Goal: Task Accomplishment & Management: Manage account settings

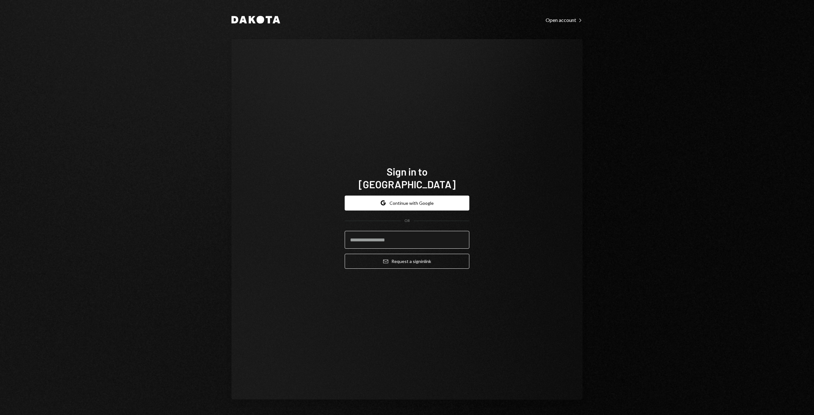
click at [374, 232] on input "email" at bounding box center [407, 240] width 125 height 18
type input "**********"
click at [404, 255] on button "Email Request a sign in link" at bounding box center [407, 261] width 125 height 15
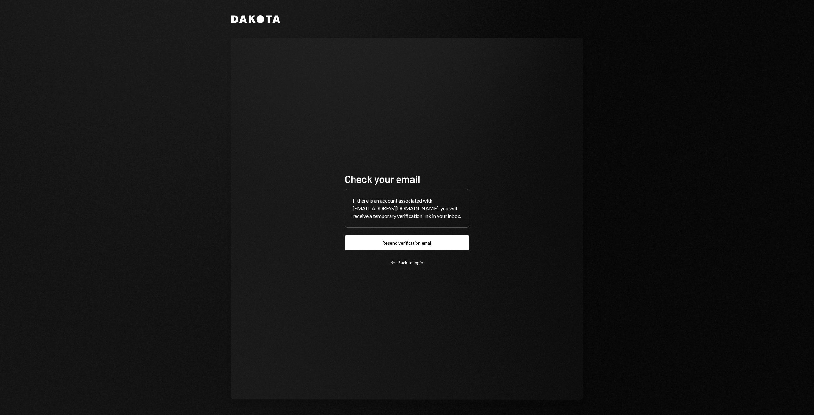
click at [408, 198] on div "If there is an account associated with nompucuko@autonomousprojects.co, you wil…" at bounding box center [407, 208] width 124 height 38
click at [413, 266] on div "Left Arrow Back to login" at bounding box center [407, 263] width 32 height 6
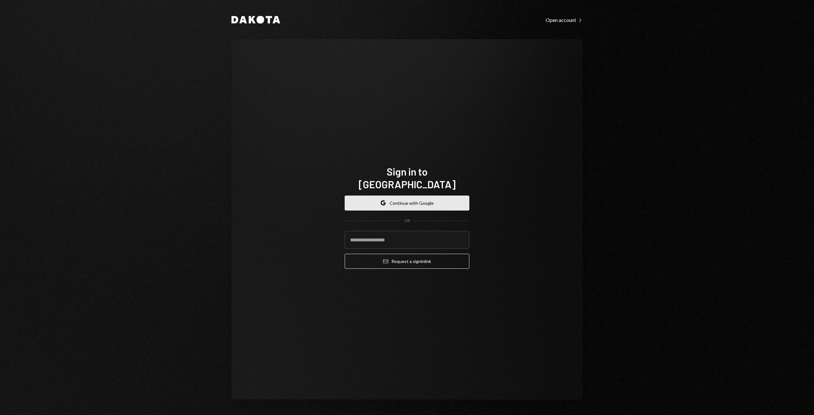
click at [402, 196] on button "Google Continue with Google" at bounding box center [407, 203] width 125 height 15
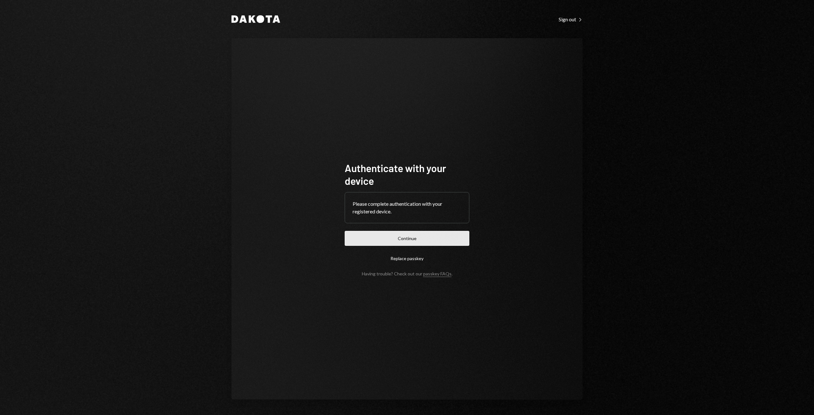
click at [415, 241] on button "Continue" at bounding box center [407, 238] width 125 height 15
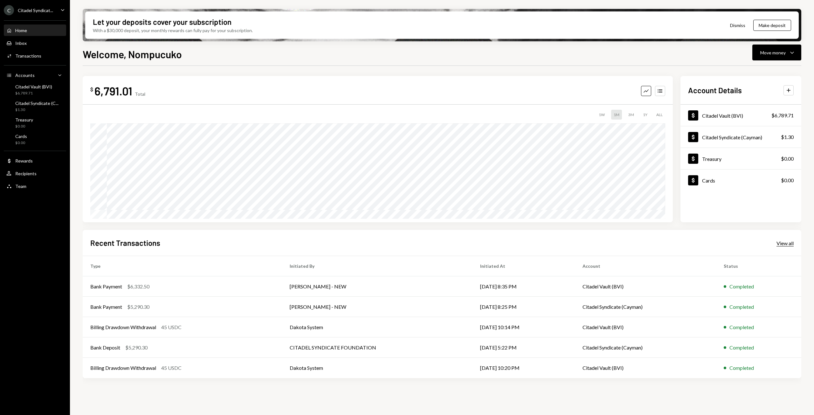
click at [783, 243] on div "View all" at bounding box center [785, 243] width 17 height 6
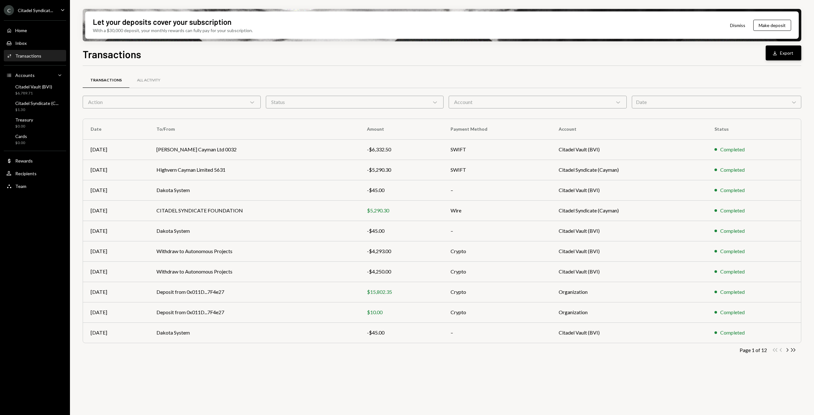
click at [788, 54] on button "Download Export" at bounding box center [784, 52] width 36 height 15
click at [24, 91] on div "$6,789.71" at bounding box center [33, 93] width 37 height 5
